Goal: Task Accomplishment & Management: Manage account settings

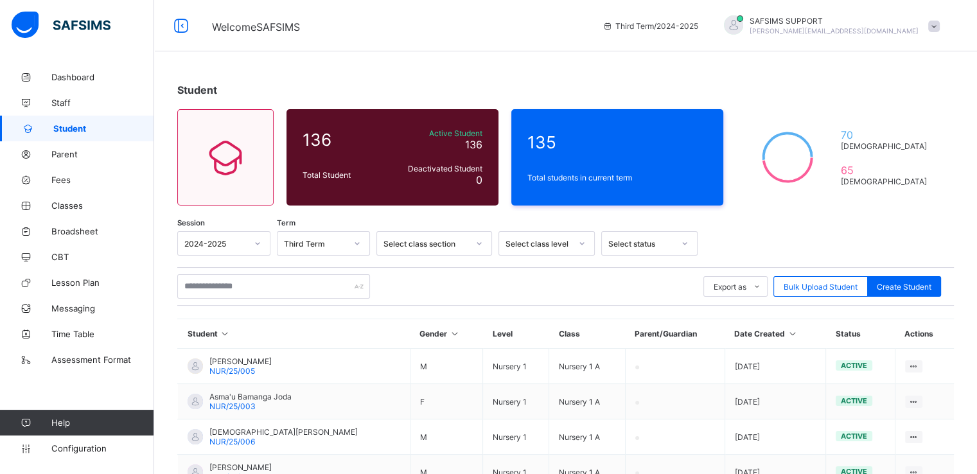
click at [939, 26] on span at bounding box center [934, 27] width 12 height 12
click at [892, 150] on span "Subscription" at bounding box center [887, 151] width 64 height 10
